Goal: Task Accomplishment & Management: Complete application form

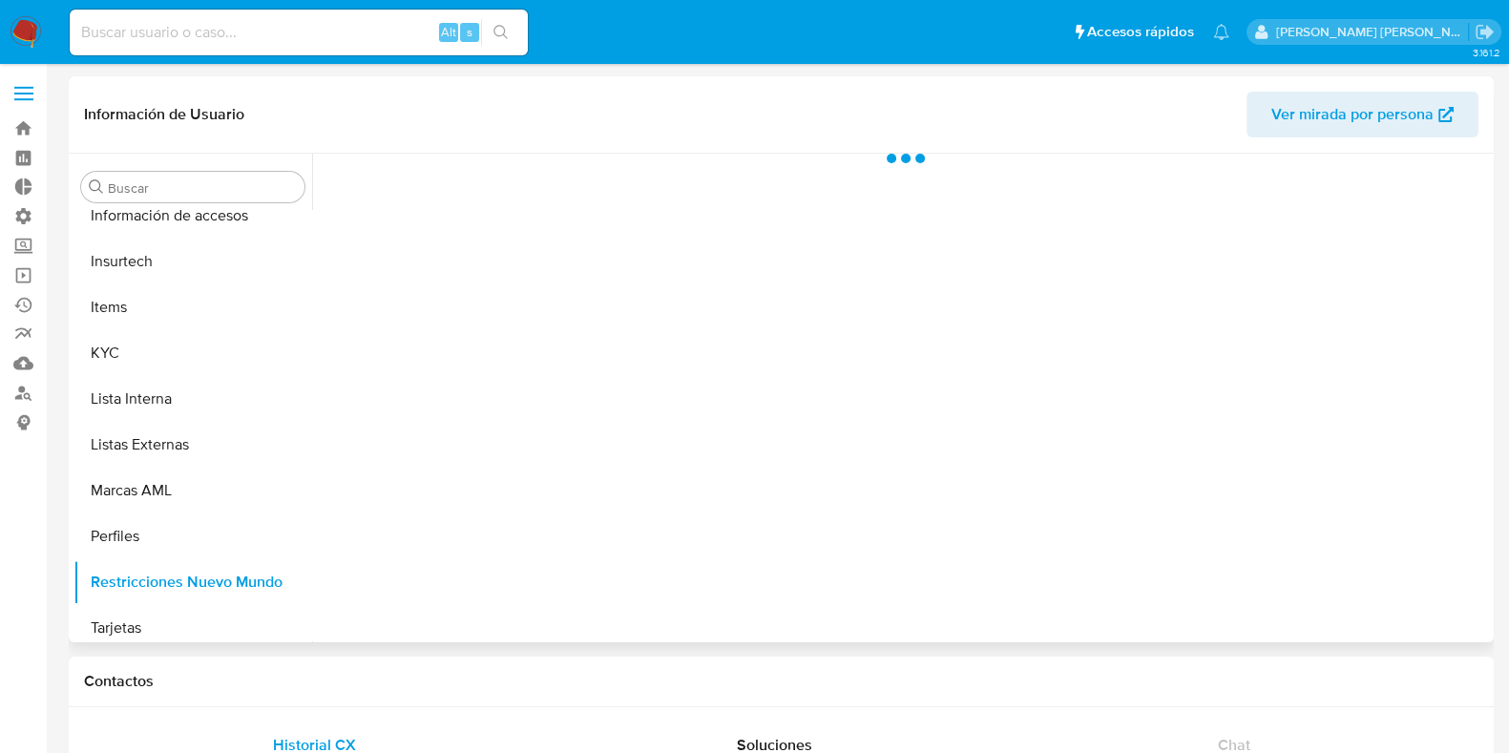
scroll to position [897, 0]
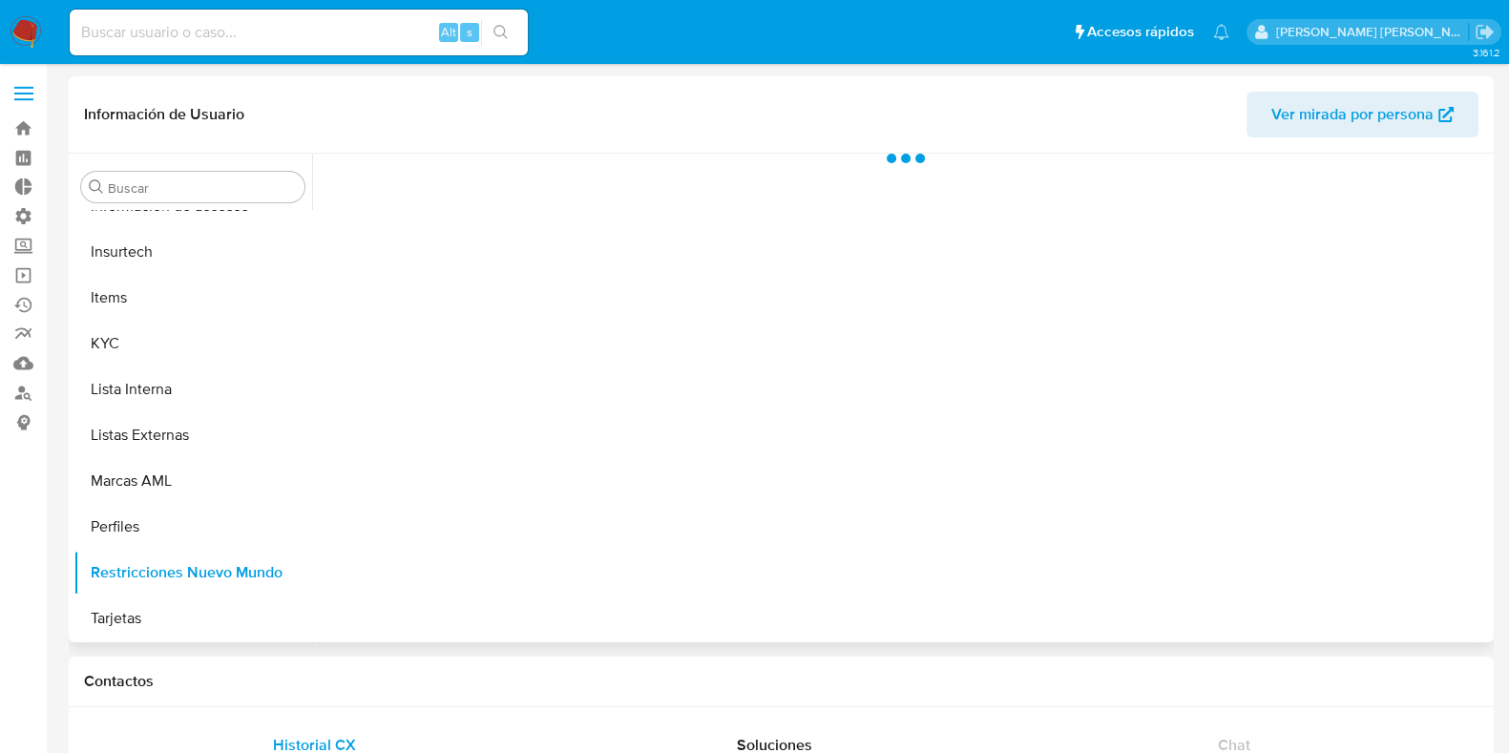
select select "10"
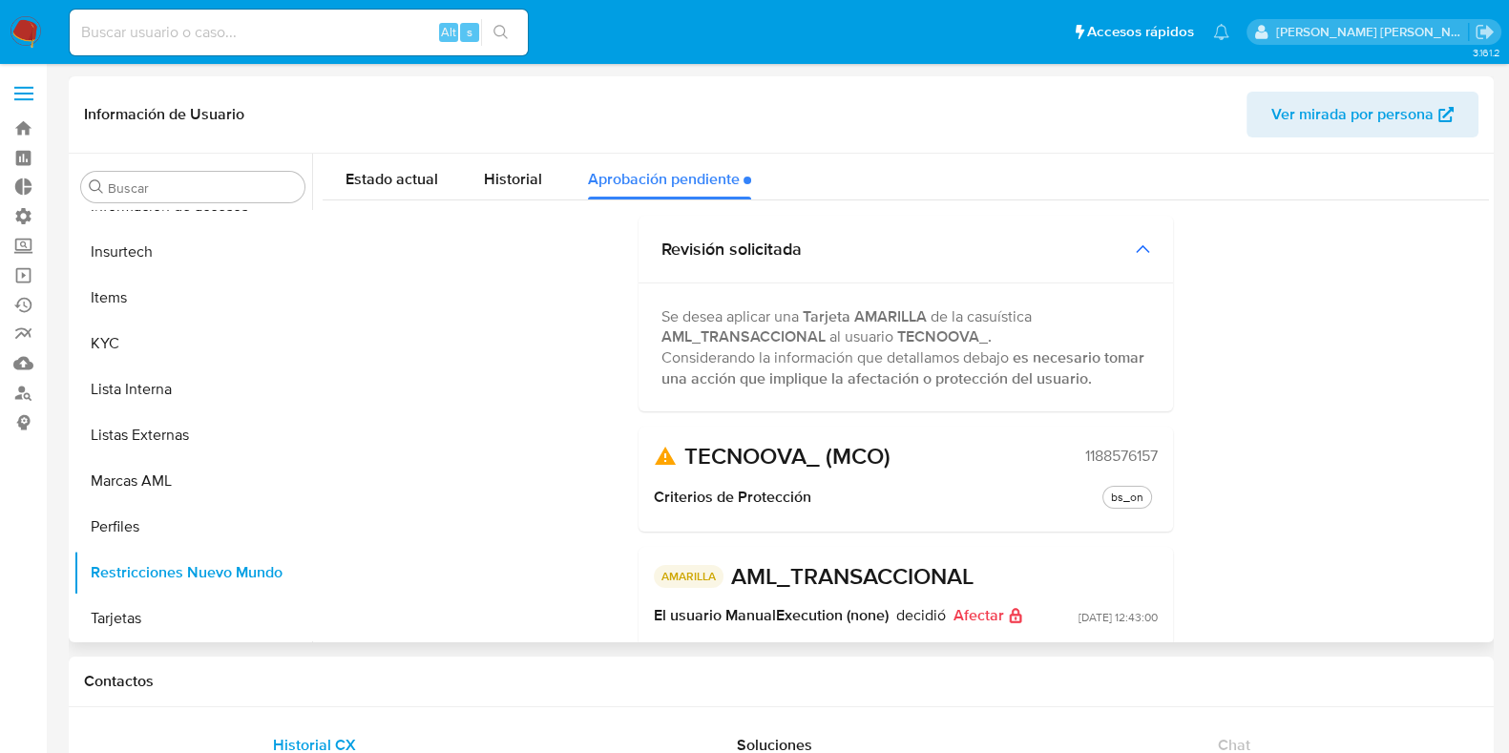
scroll to position [0, 0]
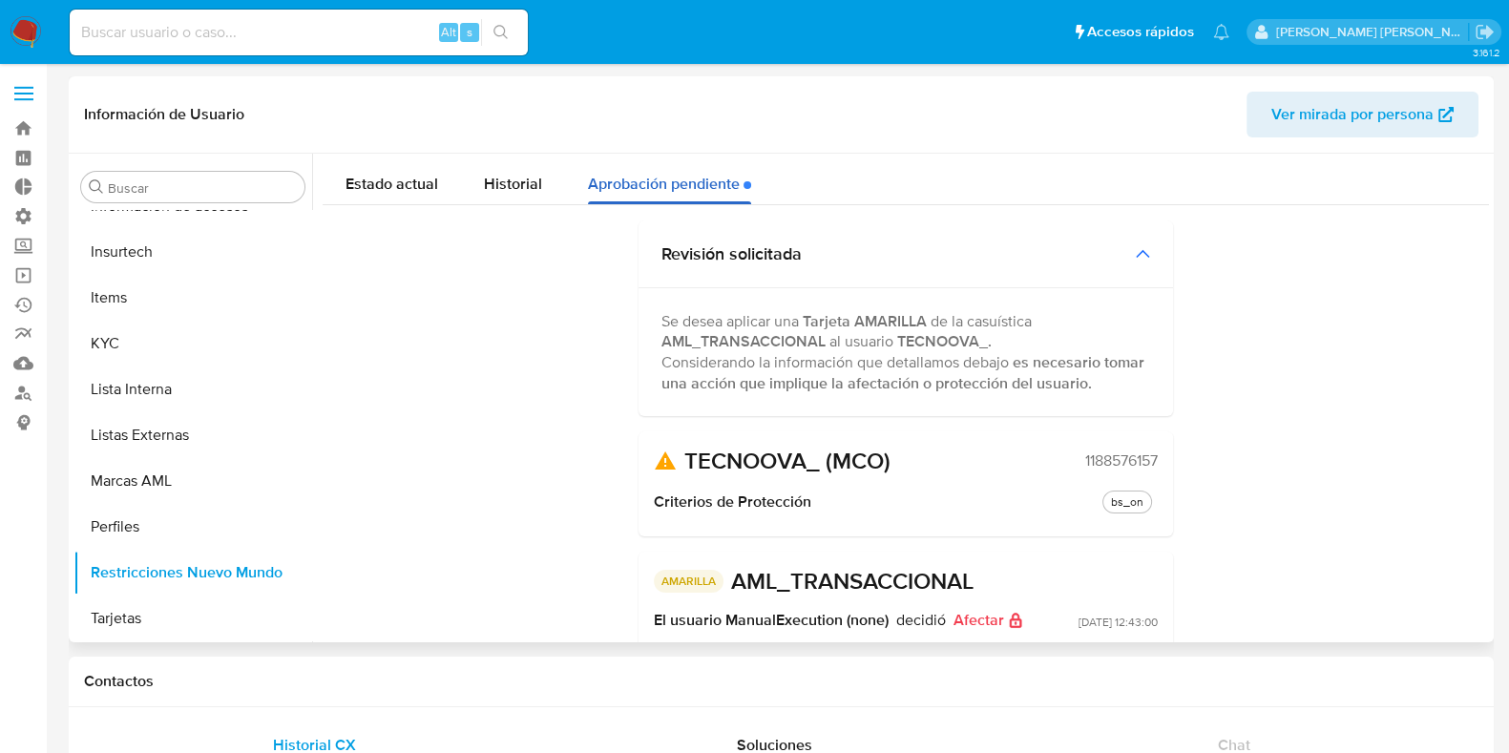
click at [699, 184] on div "Aprobación pendiente" at bounding box center [669, 179] width 163 height 51
click at [1137, 256] on icon at bounding box center [1142, 254] width 15 height 10
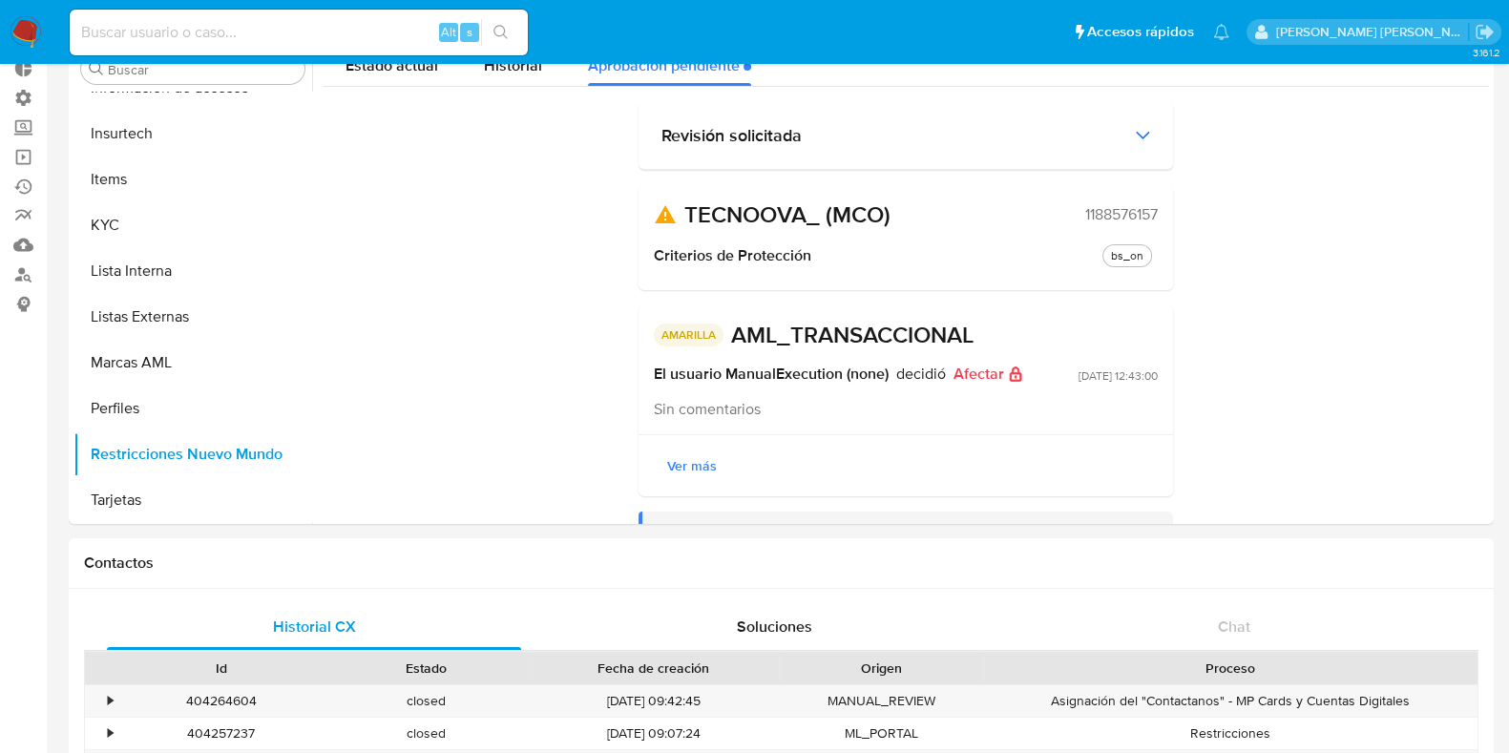
click at [786, 136] on h3 "Revisión solicitada" at bounding box center [731, 135] width 140 height 21
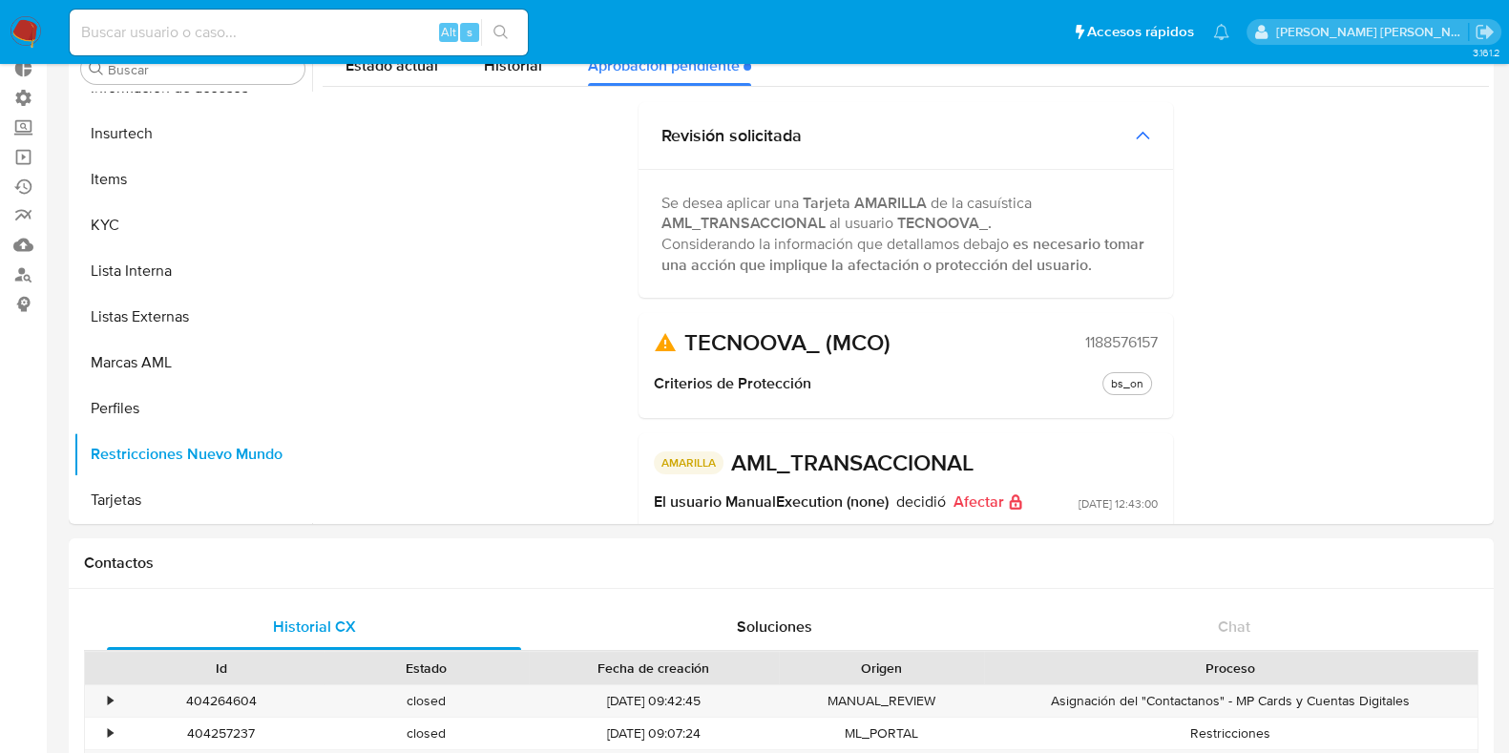
click at [927, 358] on div "TECNOOVA_ (MCO) 1188576157 Criterios de Protección bs_on" at bounding box center [906, 365] width 535 height 105
click at [892, 345] on div "TECNOOVA_ (MCO) 1188576157" at bounding box center [906, 342] width 504 height 29
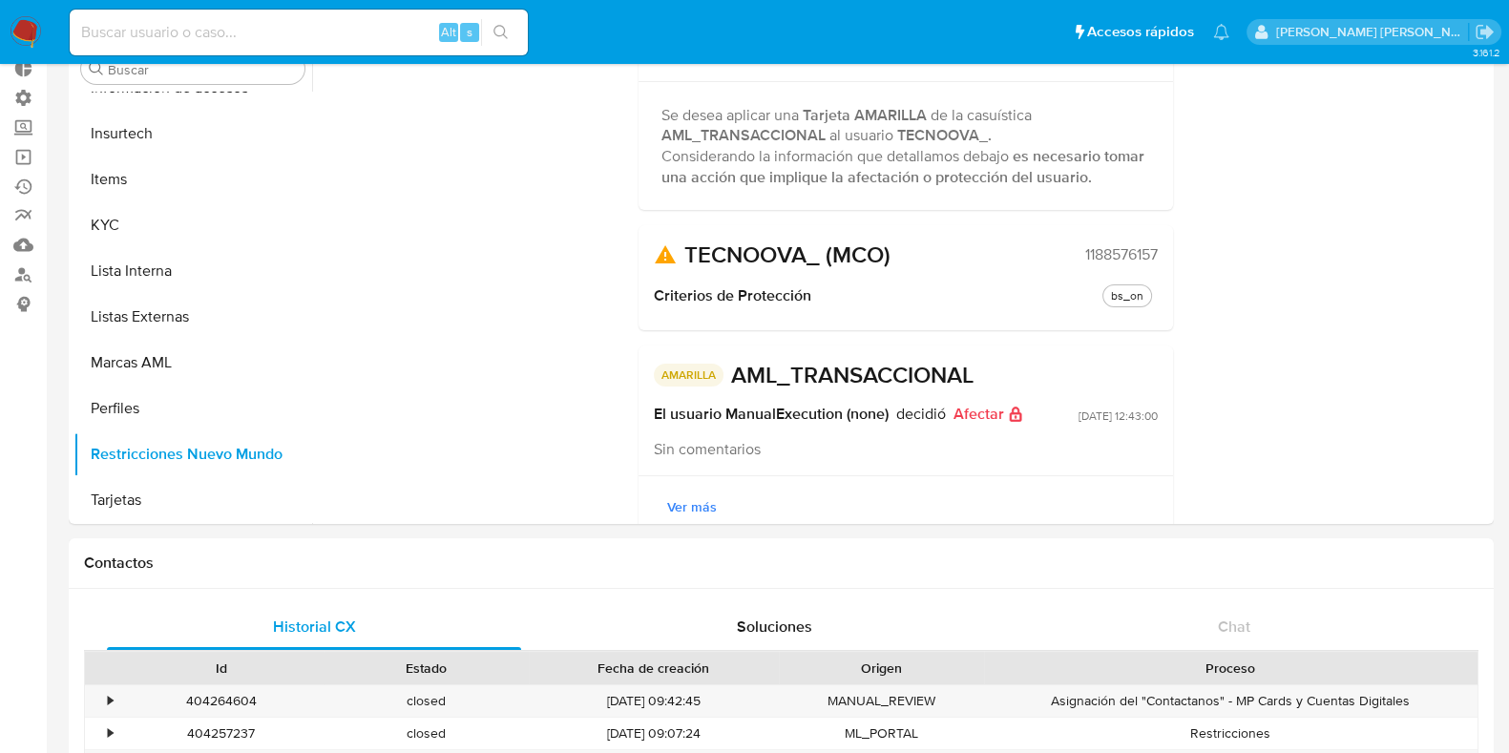
scroll to position [118, 0]
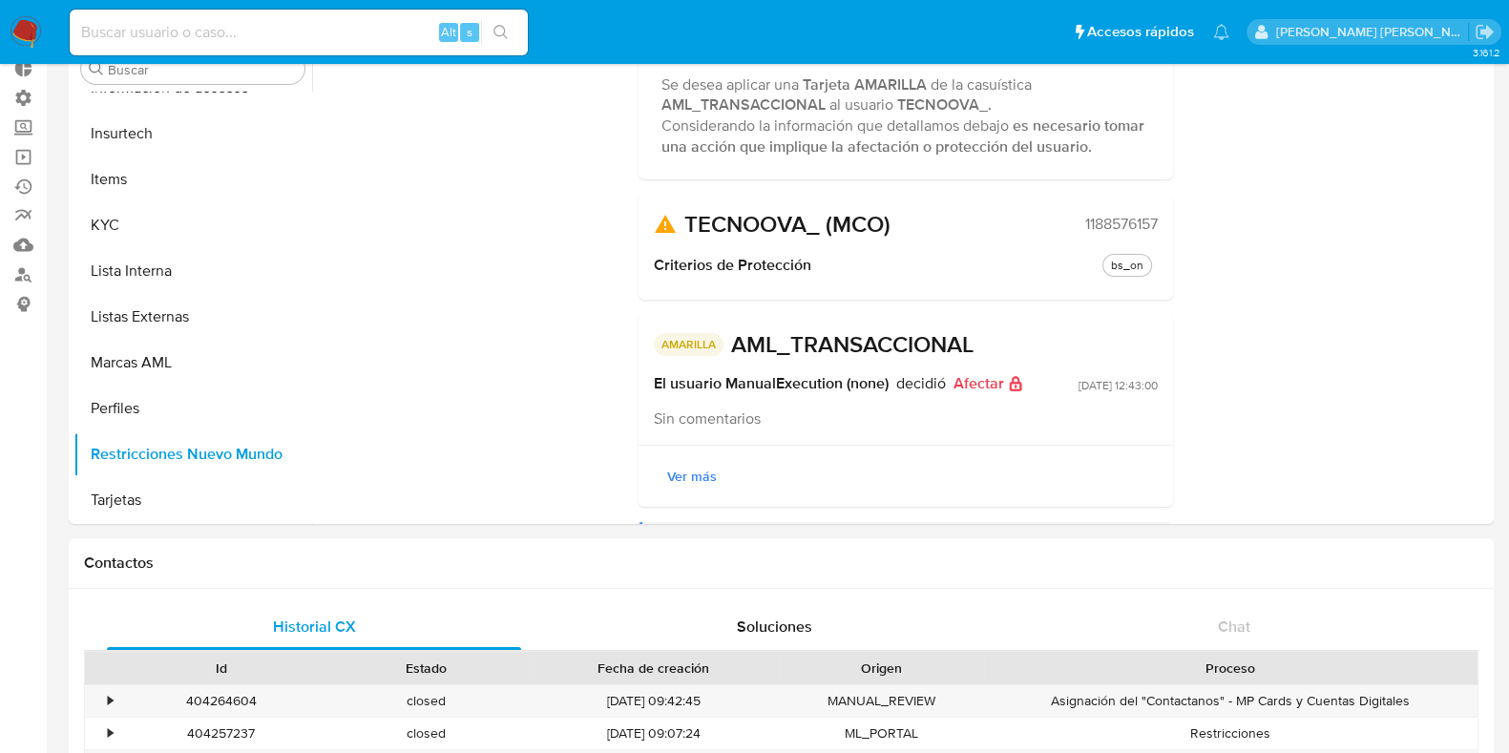
click at [696, 470] on span "Ver más" at bounding box center [692, 476] width 50 height 27
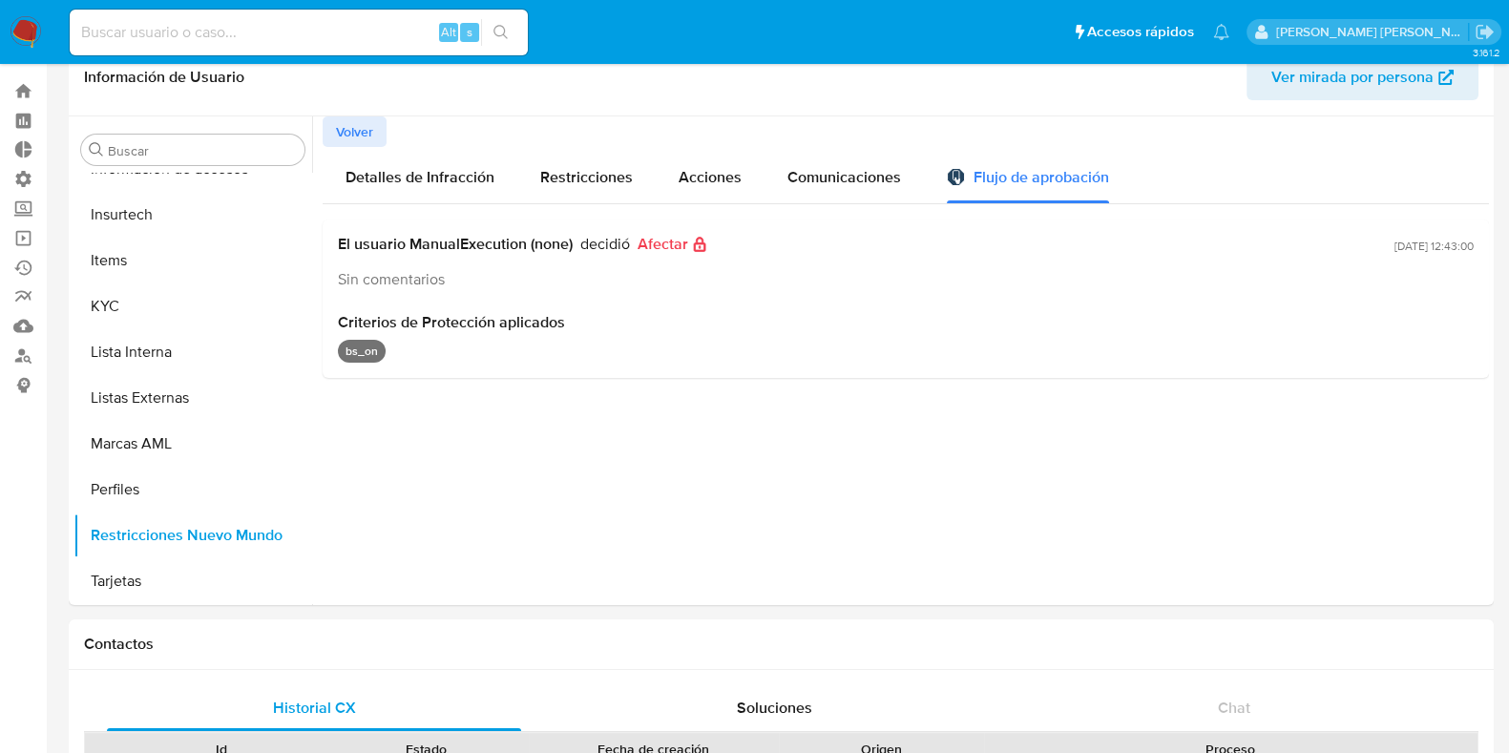
scroll to position [0, 0]
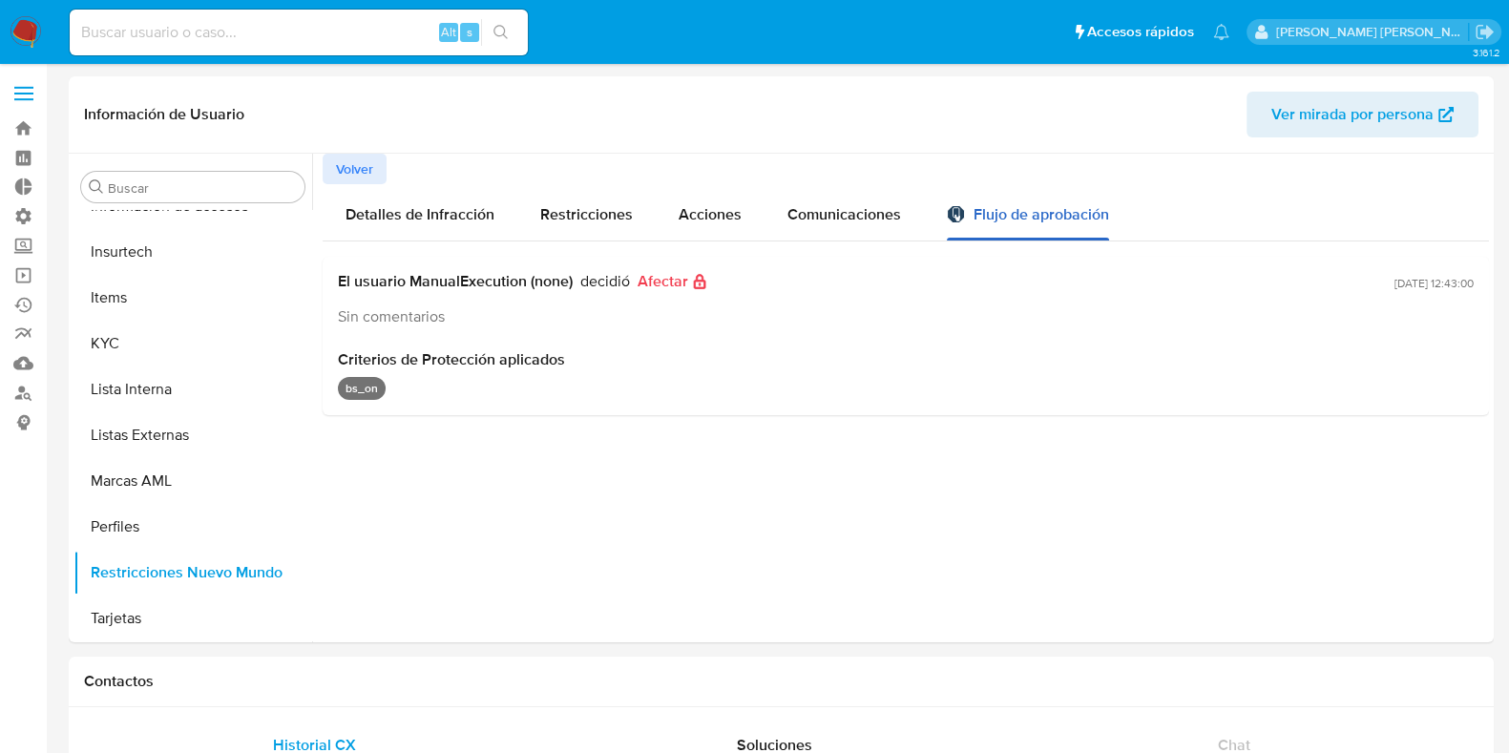
click at [982, 227] on div "Flujo de aprobación" at bounding box center [1028, 217] width 162 height 21
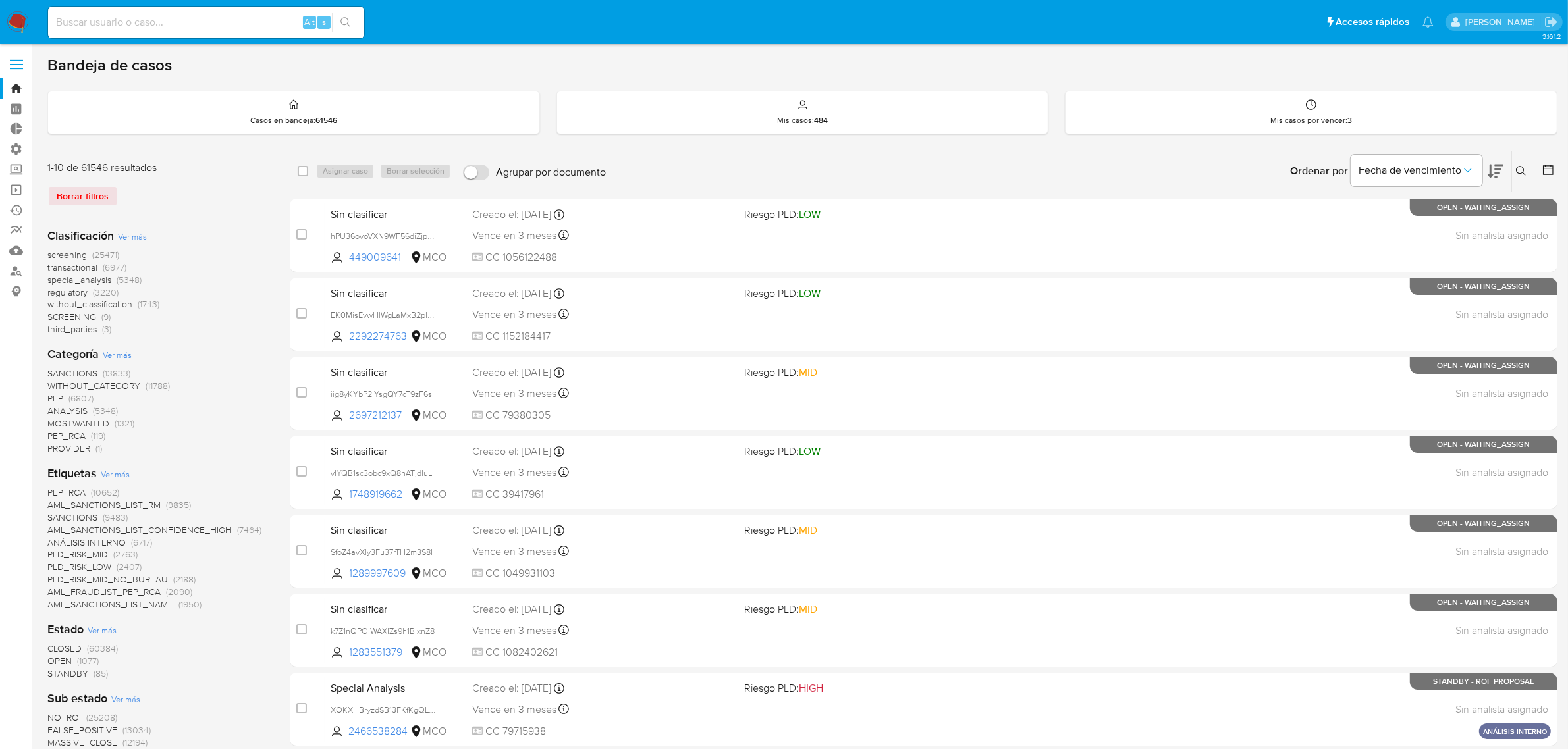
click at [18, 13] on img at bounding box center [18, 22] width 22 height 22
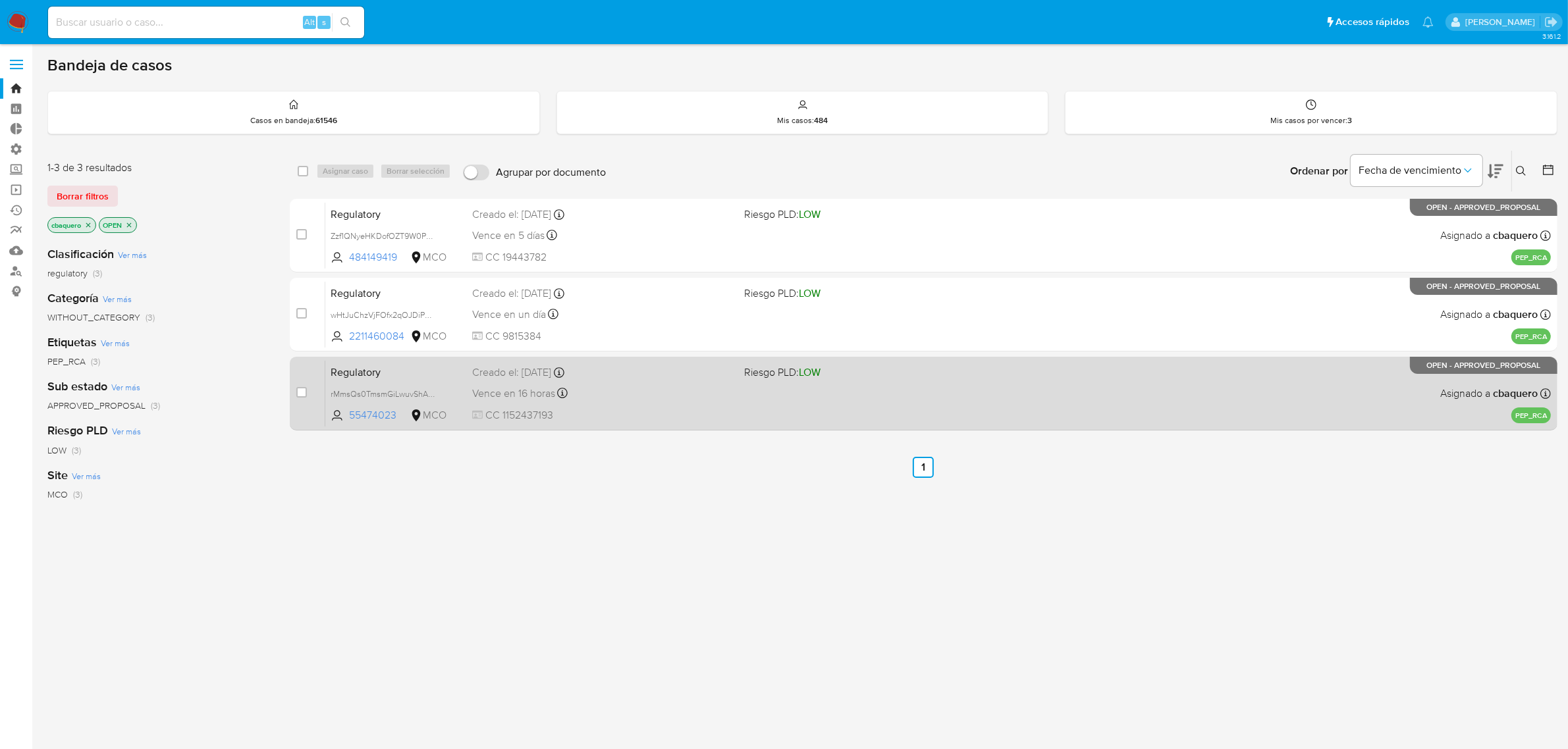
click at [597, 415] on span "CC 1152437193" at bounding box center [603, 415] width 262 height 14
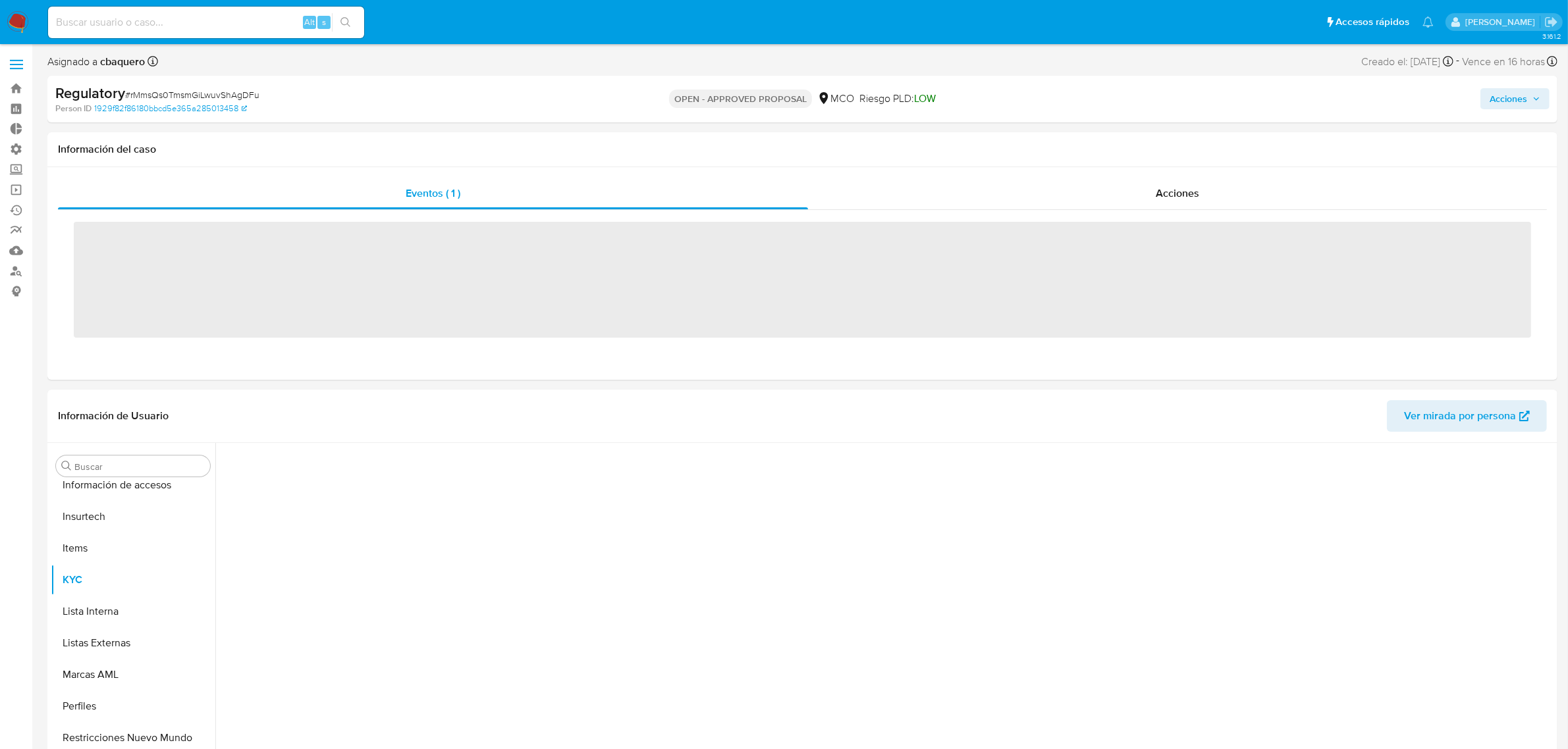
scroll to position [619, 0]
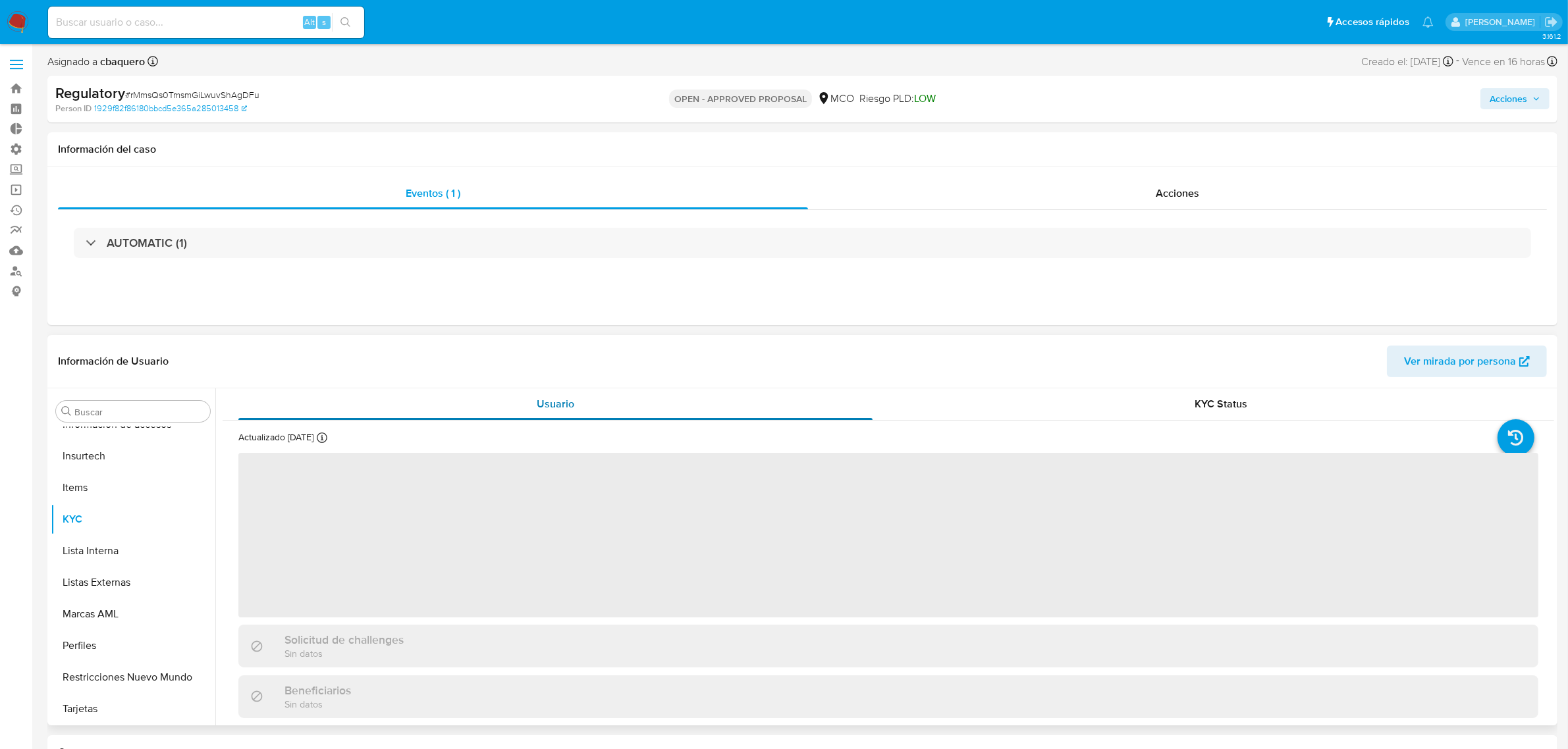
select select "10"
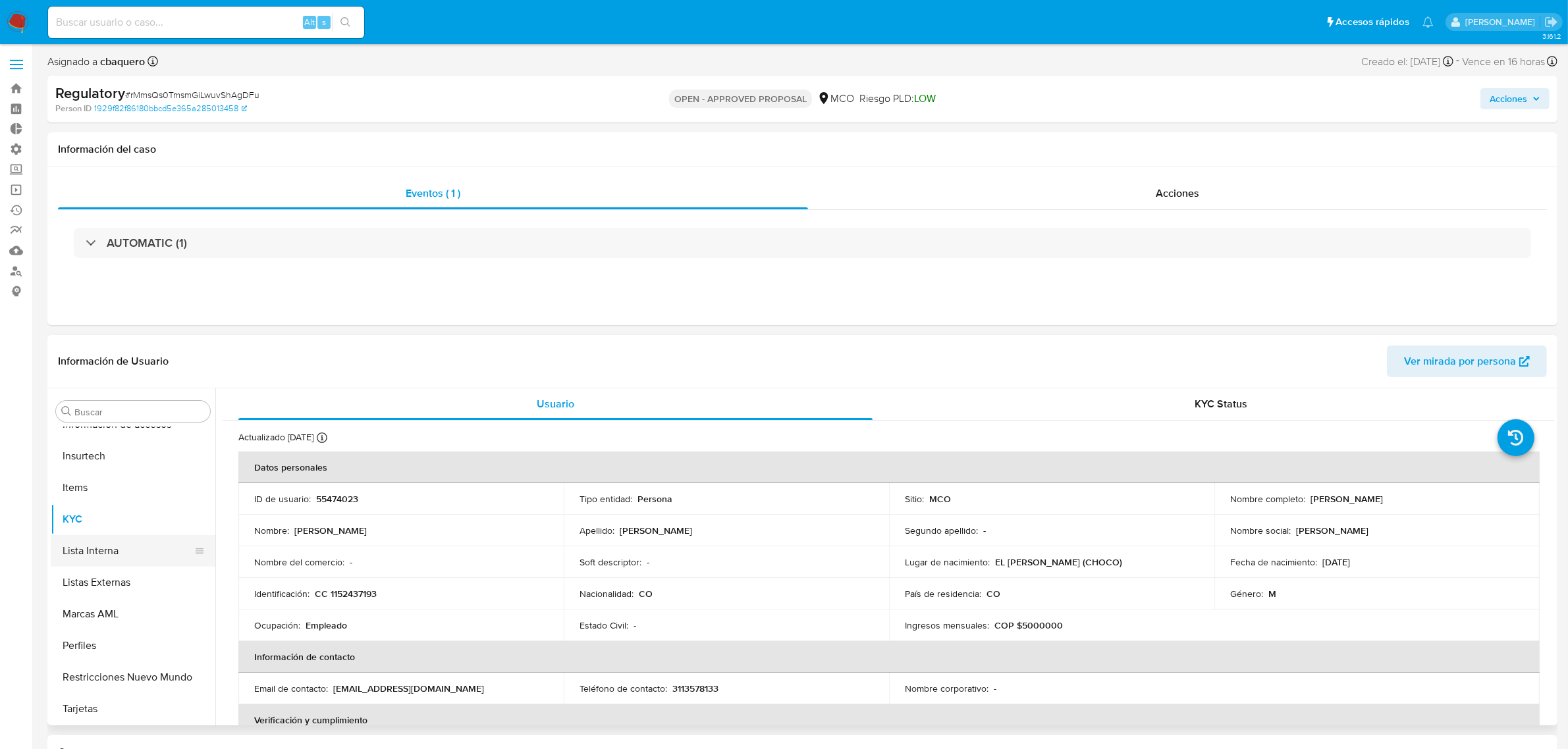
click at [90, 539] on button "Lista Interna" at bounding box center [127, 551] width 154 height 32
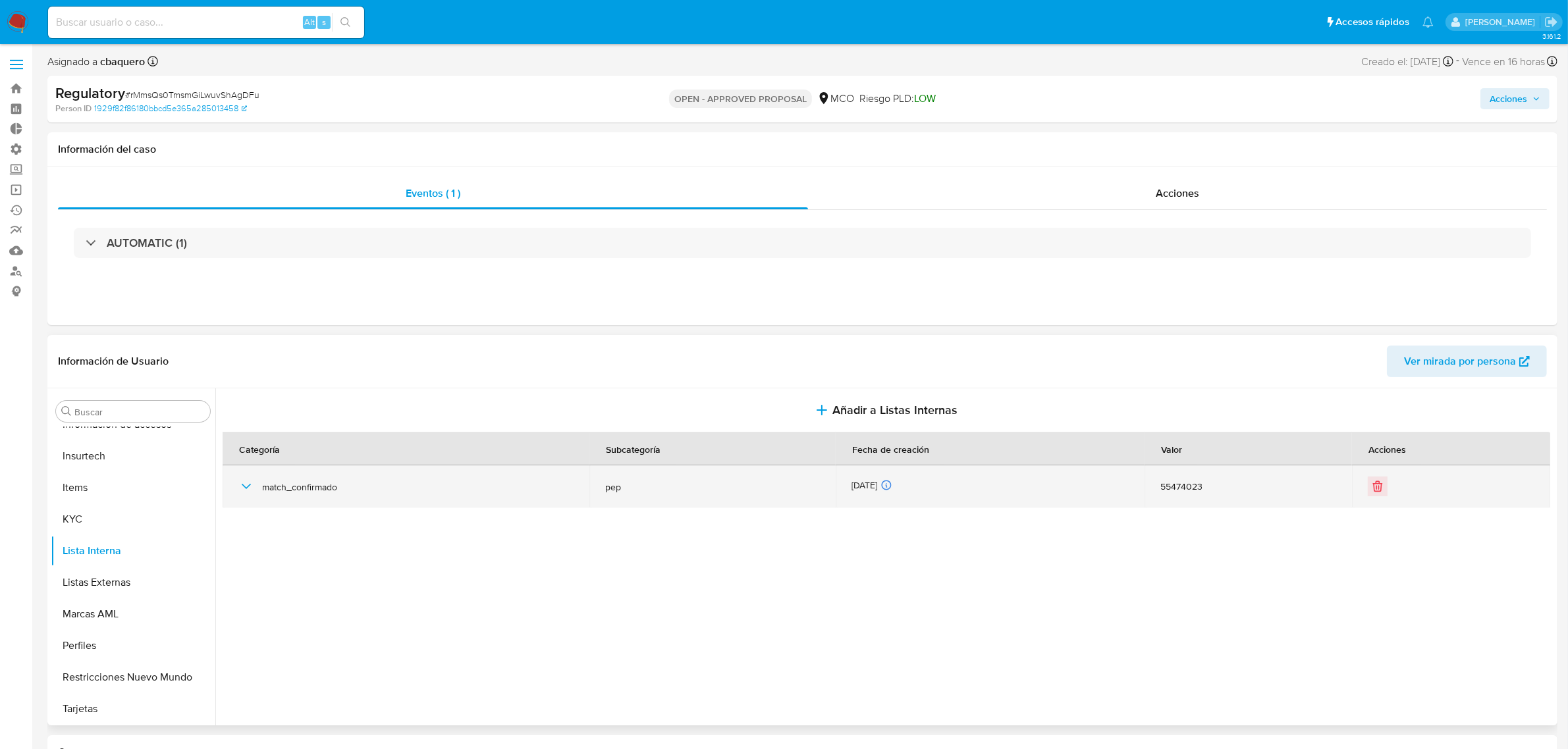
click at [244, 481] on icon "button" at bounding box center [246, 486] width 16 height 16
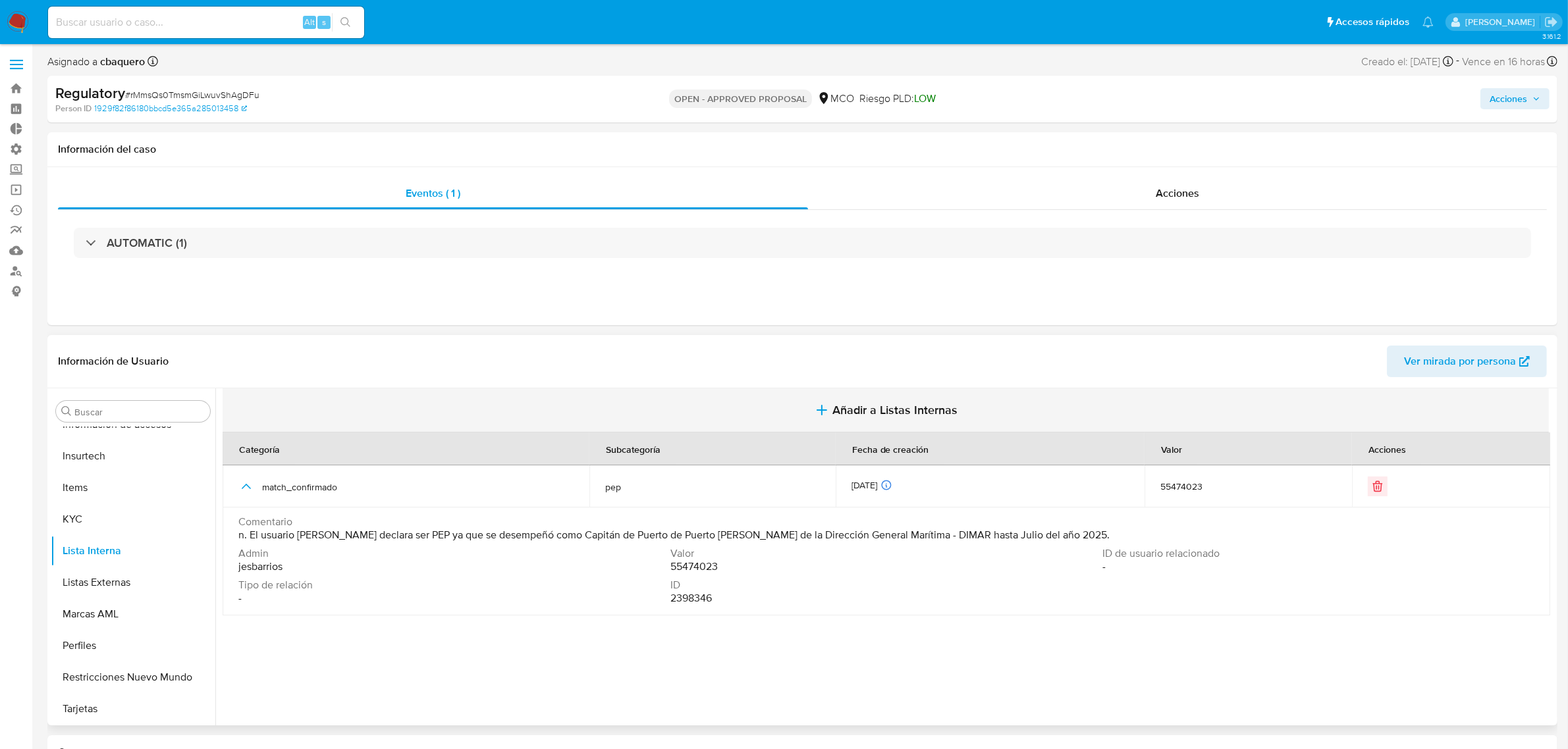
click at [896, 423] on button "Añadir a Listas Internas" at bounding box center [886, 410] width 1326 height 44
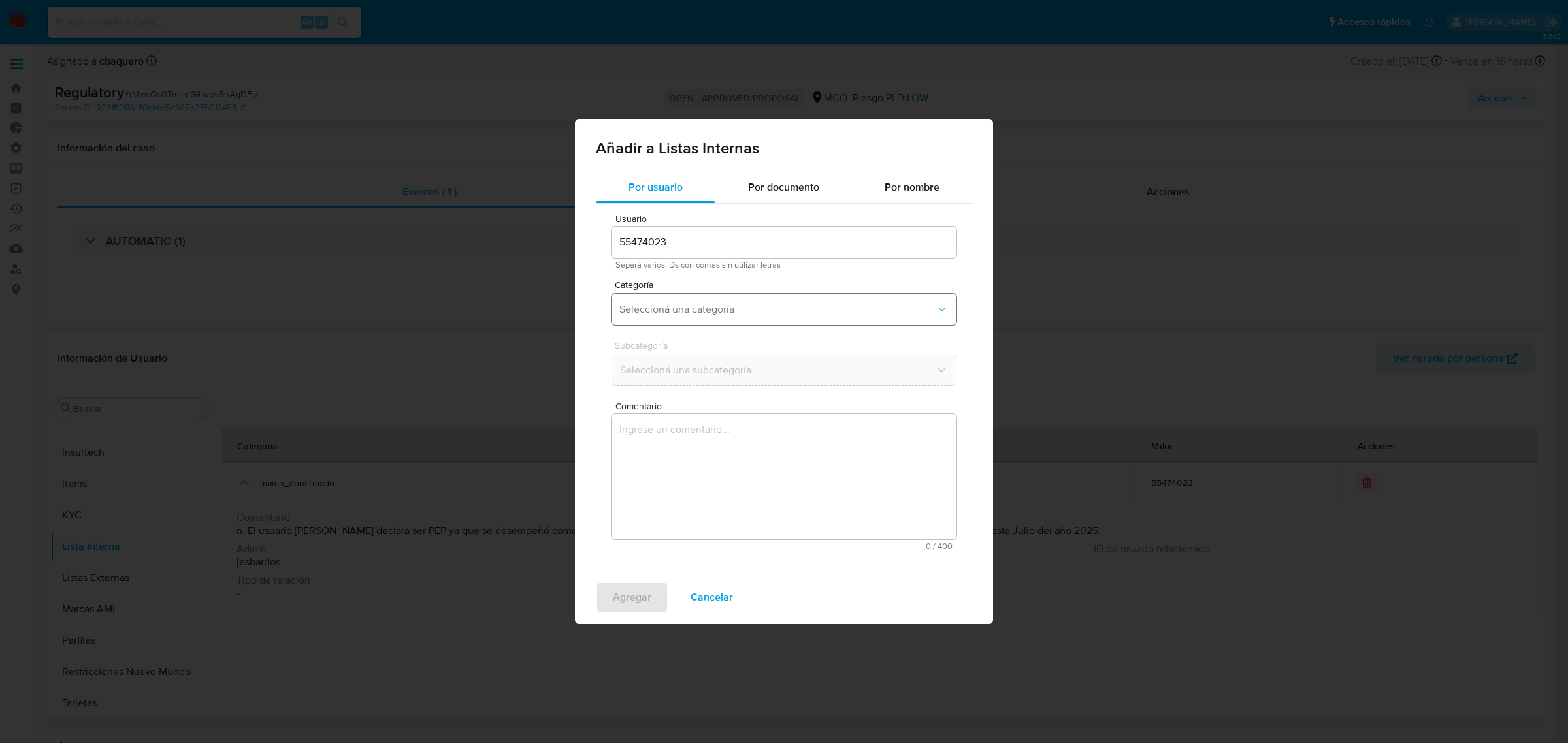
click at [652, 298] on button "Seleccioná una categoría" at bounding box center [784, 310] width 345 height 31
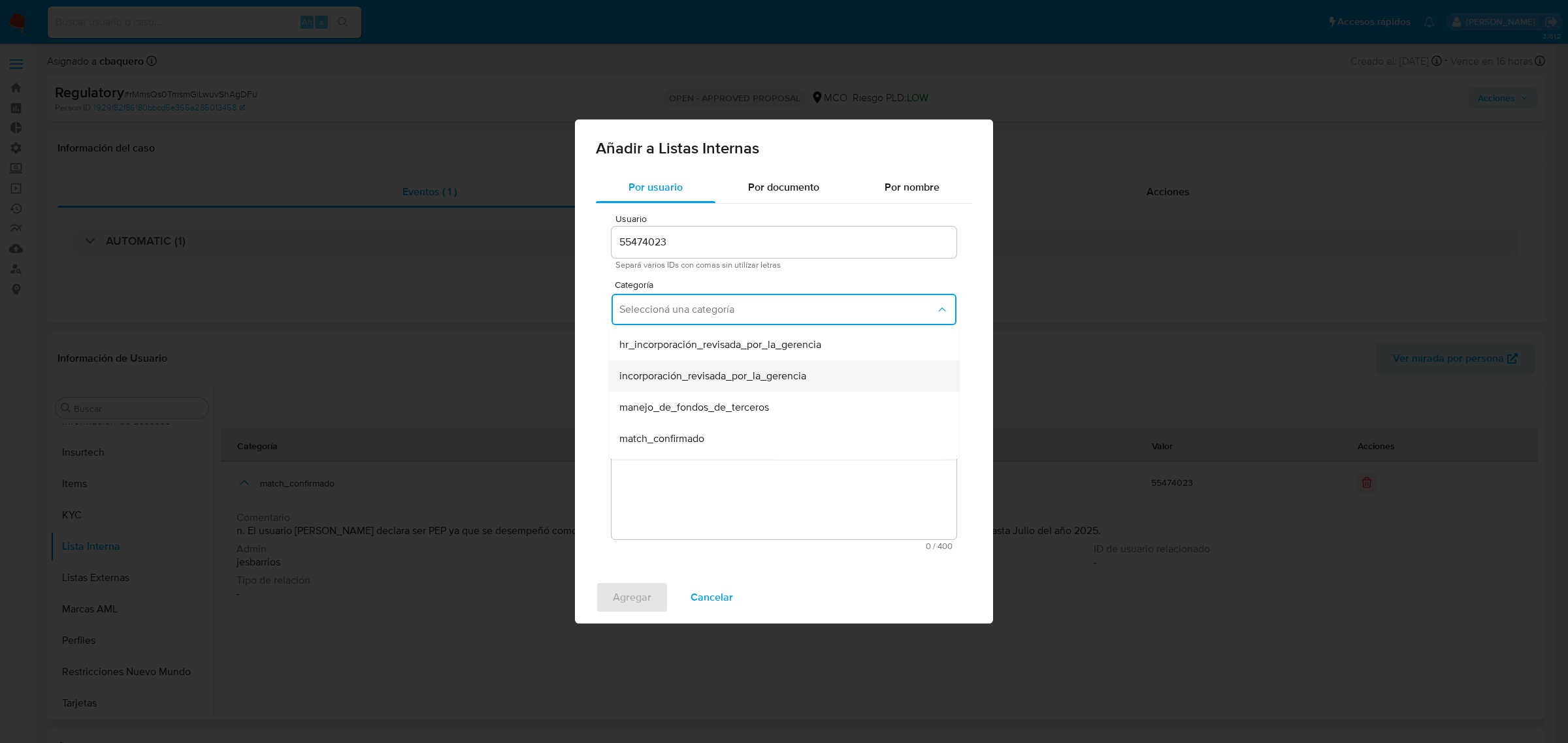
click at [647, 389] on div "incorporación_revisada_por_la_gerencia" at bounding box center [780, 376] width 322 height 31
click at [632, 379] on button "Seleccioná una subcategoría" at bounding box center [784, 370] width 345 height 31
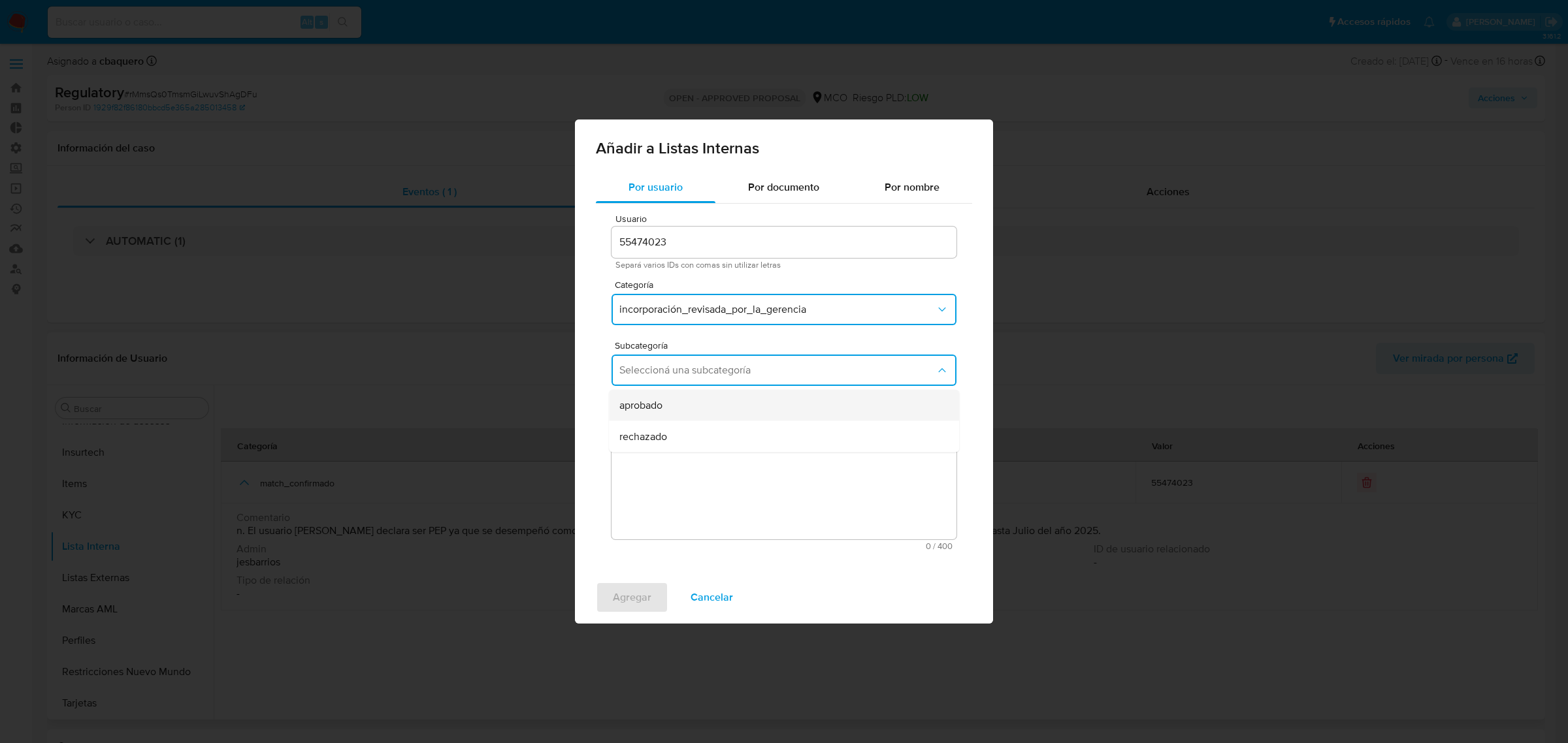
click at [641, 408] on span "aprobado" at bounding box center [641, 405] width 43 height 13
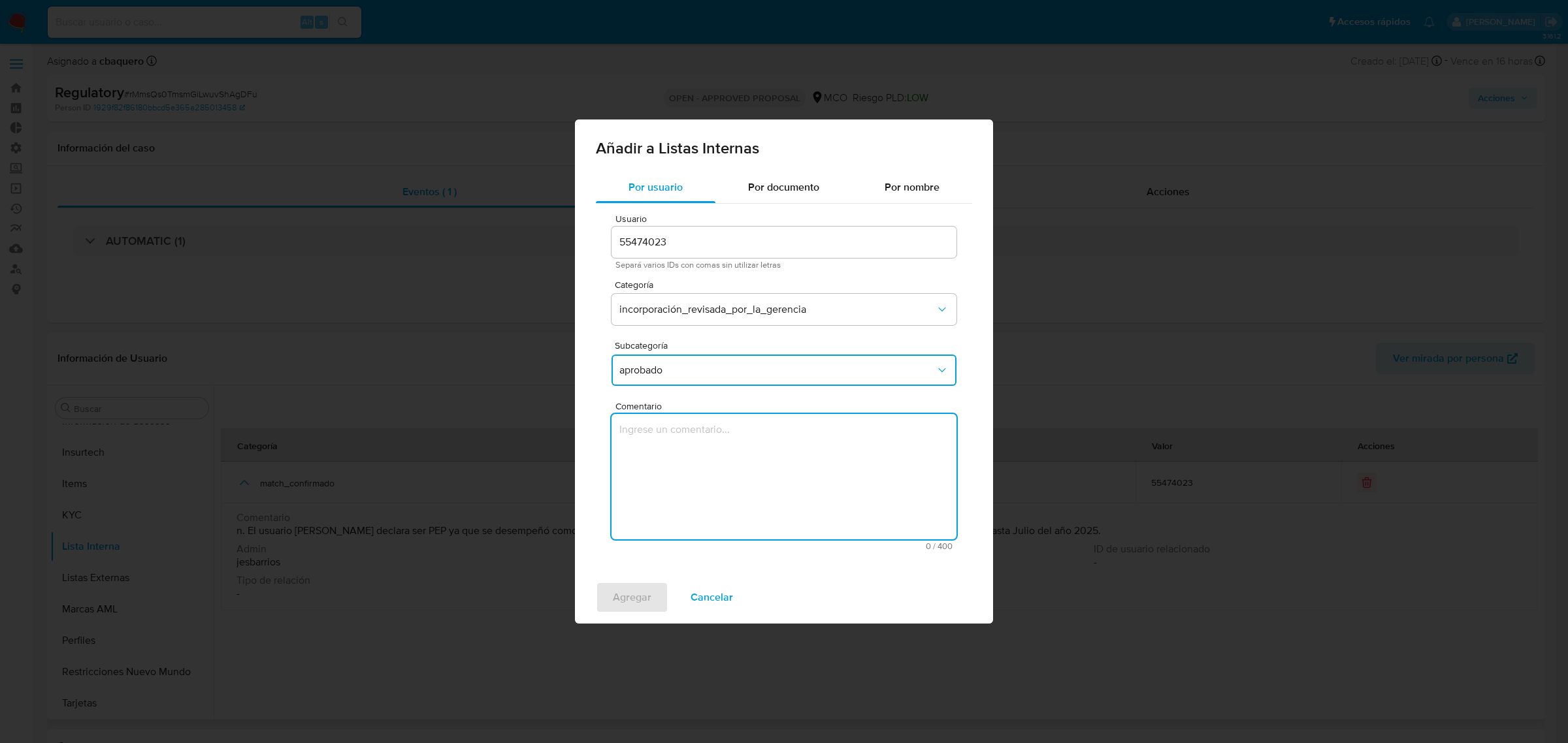
click at [687, 475] on textarea "Comentario" at bounding box center [784, 476] width 345 height 125
type textarea "Se aprueba vinculación de PEP al no encontrar evidencia de noticias negativas"
click at [606, 608] on button "Agregar" at bounding box center [632, 597] width 73 height 31
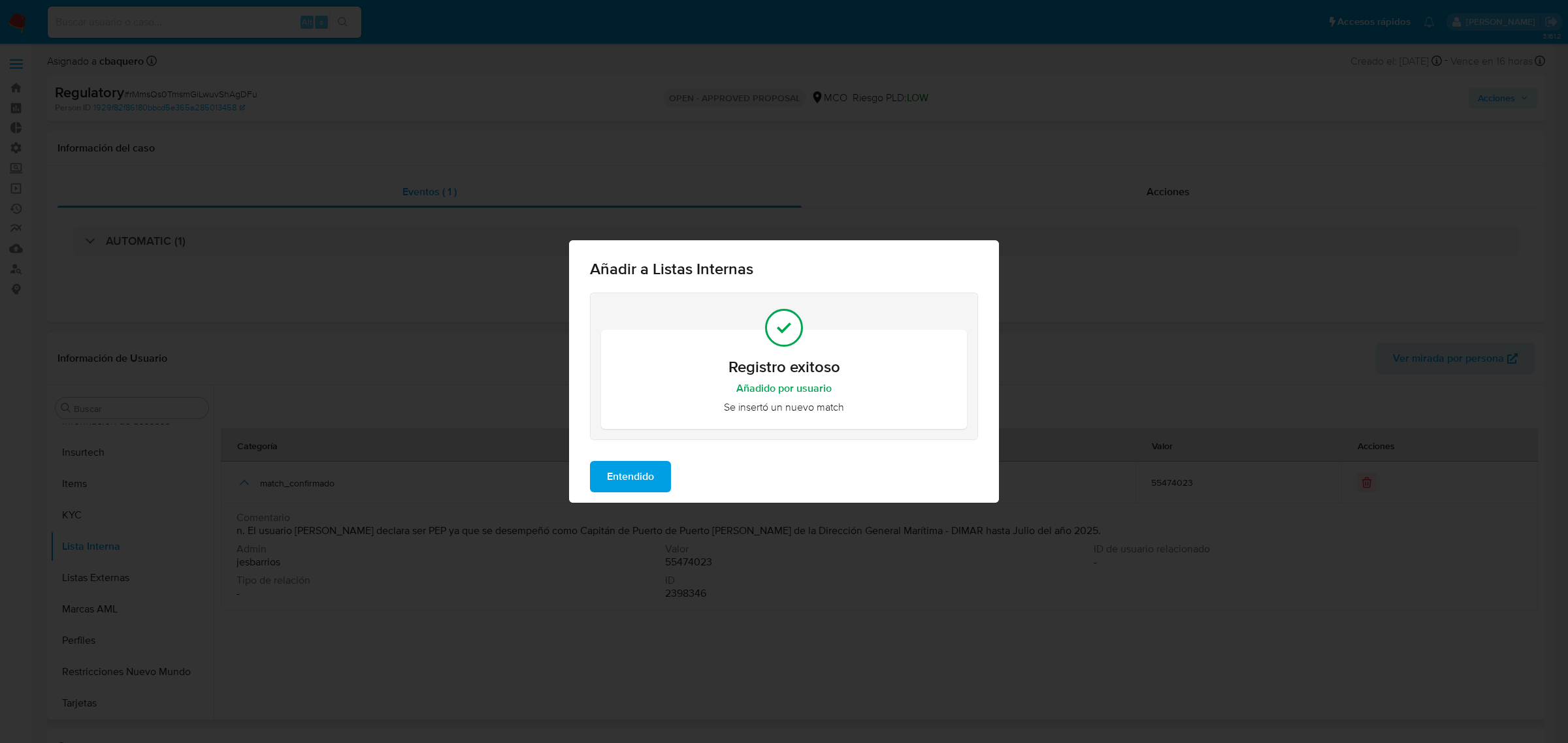
click at [632, 485] on span "Entendido" at bounding box center [630, 477] width 47 height 29
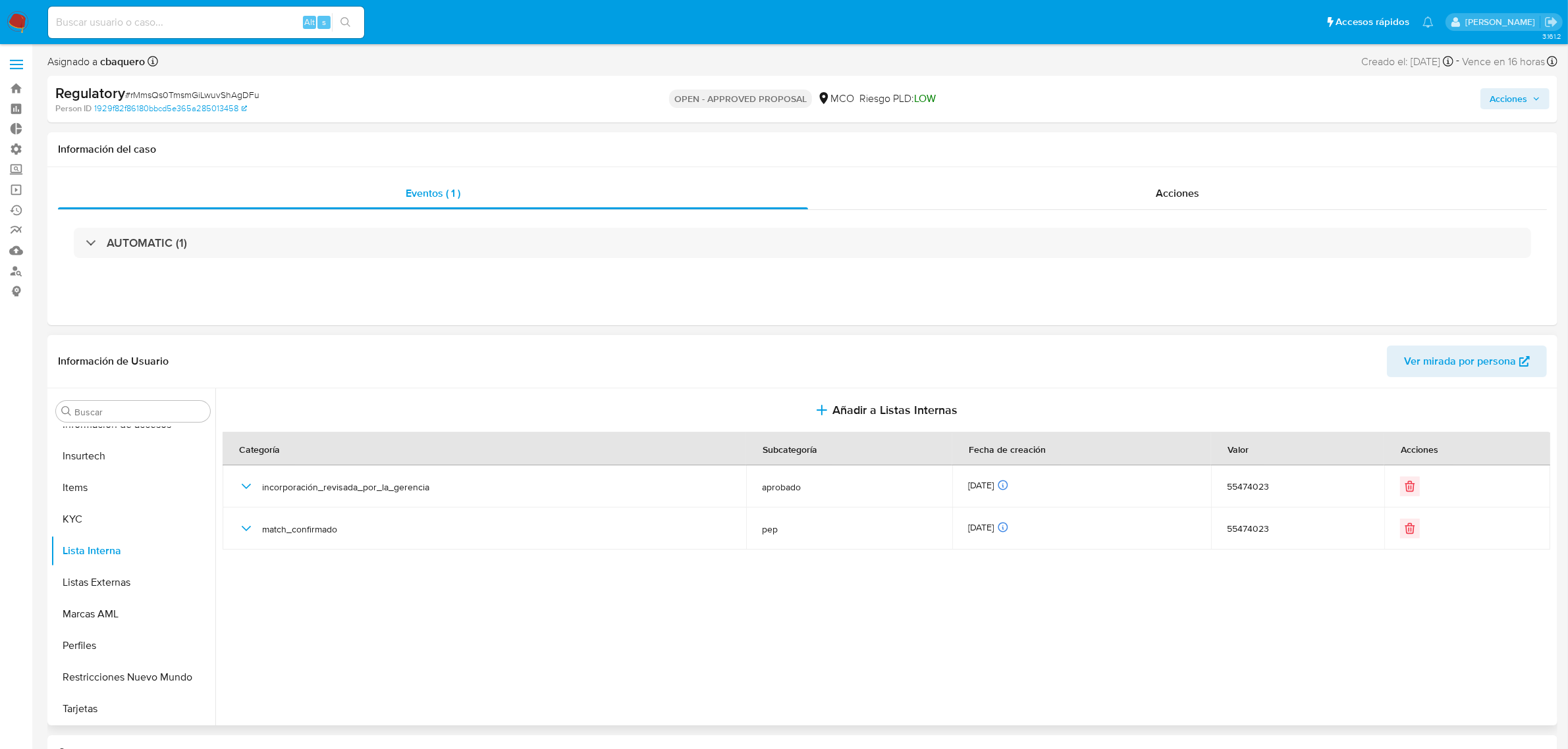
click at [1495, 95] on span "Acciones" at bounding box center [1508, 99] width 37 height 21
click at [1133, 147] on span "Resolución del caso" at bounding box center [1140, 141] width 94 height 15
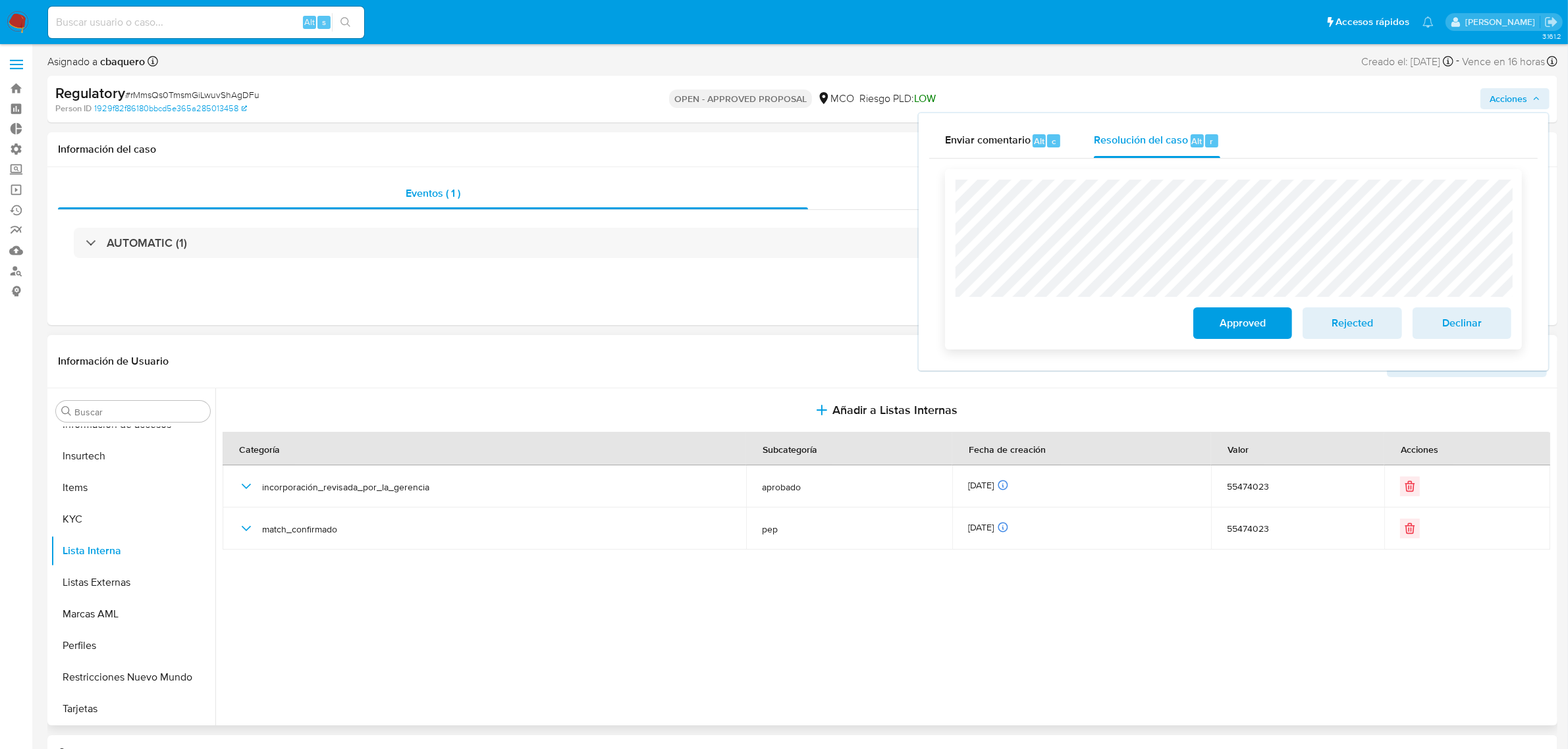
click at [1212, 334] on span "Approved" at bounding box center [1242, 323] width 65 height 29
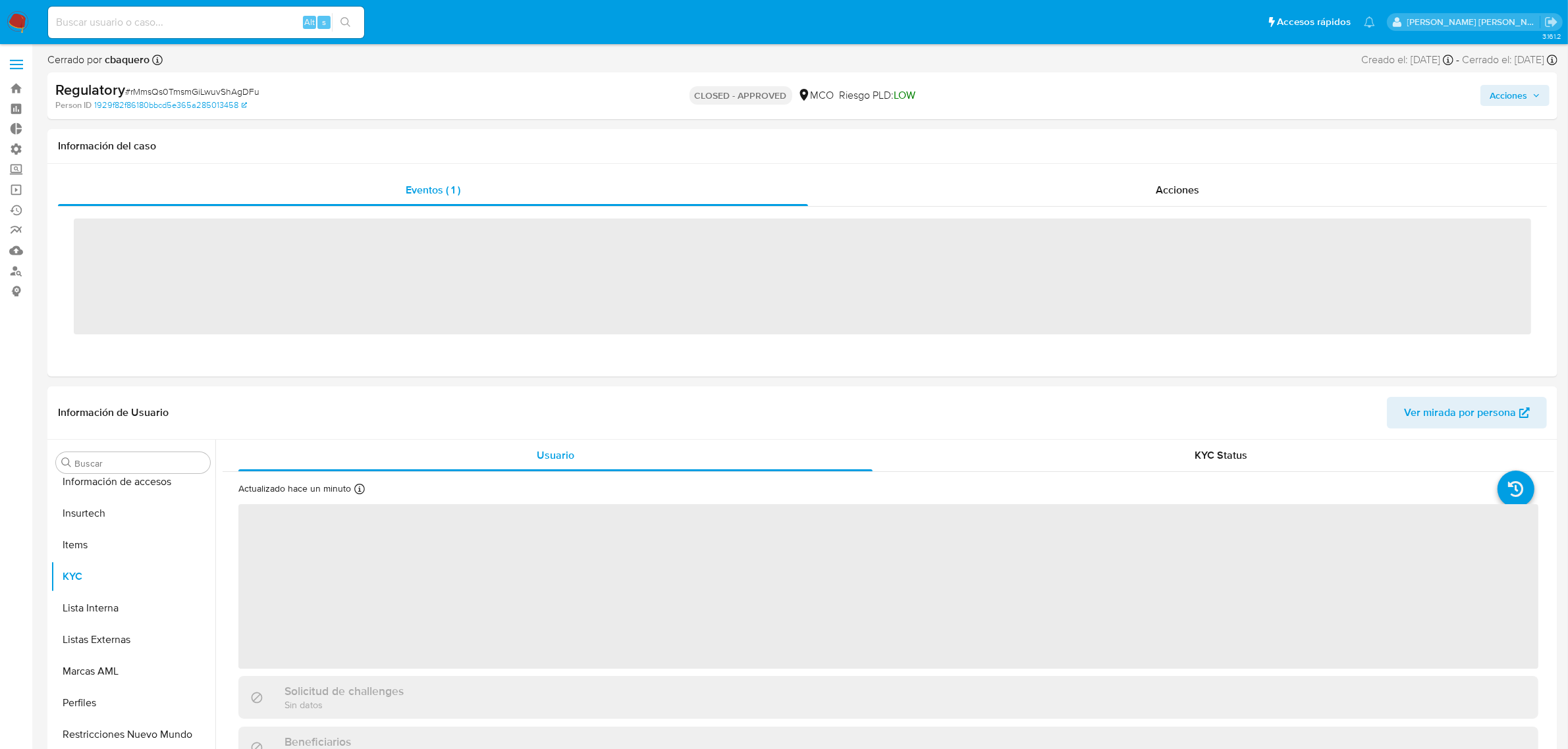
scroll to position [619, 0]
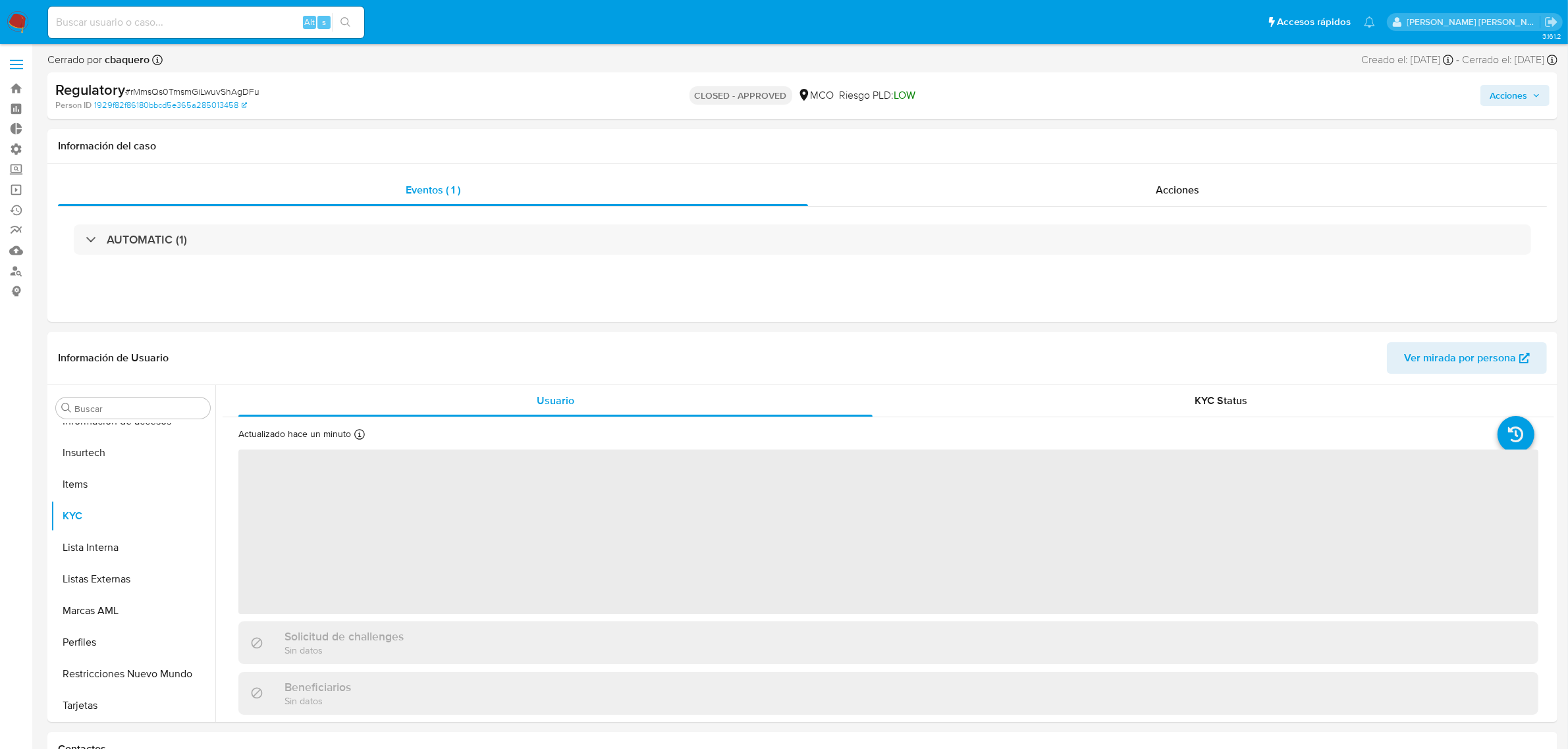
select select "10"
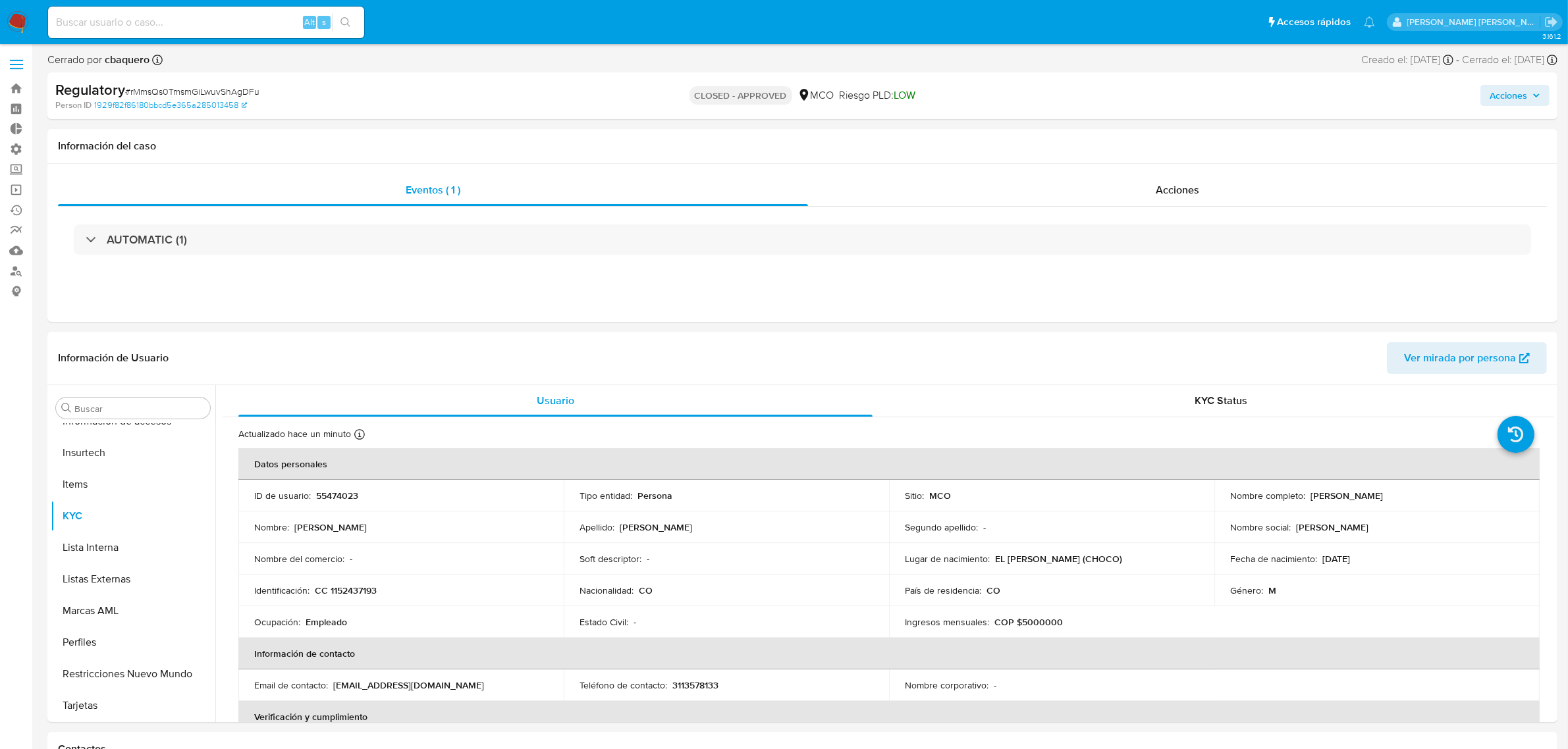
click at [1516, 91] on span "Acciones" at bounding box center [1508, 95] width 37 height 21
click at [1097, 159] on div "Enviar" at bounding box center [1233, 243] width 608 height 175
click at [1116, 130] on span "Resolución del caso" at bounding box center [1140, 137] width 94 height 15
click at [25, 23] on img at bounding box center [18, 22] width 22 height 22
